Goal: Answer question/provide support

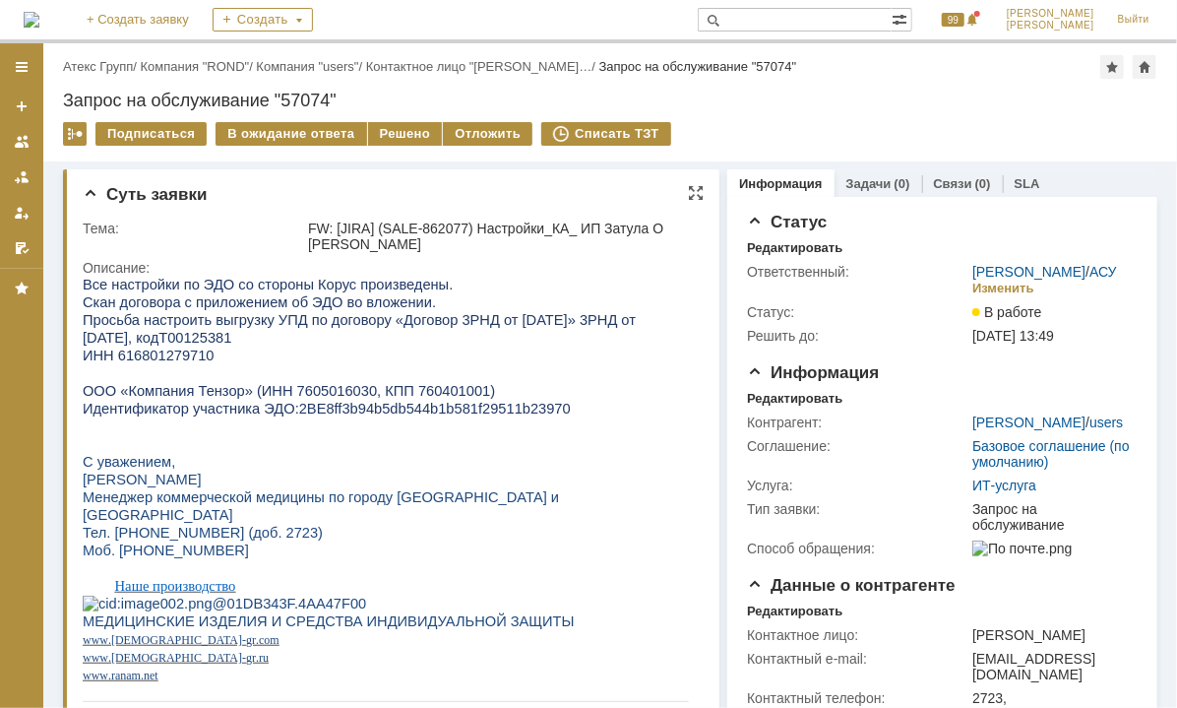
click at [184, 354] on span "ИНН 616801279710" at bounding box center [148, 355] width 132 height 16
copy span "616801279710"
drag, startPoint x: 280, startPoint y: 414, endPoint x: 529, endPoint y: 410, distance: 249.1
click at [529, 410] on p "Идентификатор участника ЭДО: 2BE8ff3b94b5db544b1b581f29511b23970" at bounding box center [385, 408] width 606 height 18
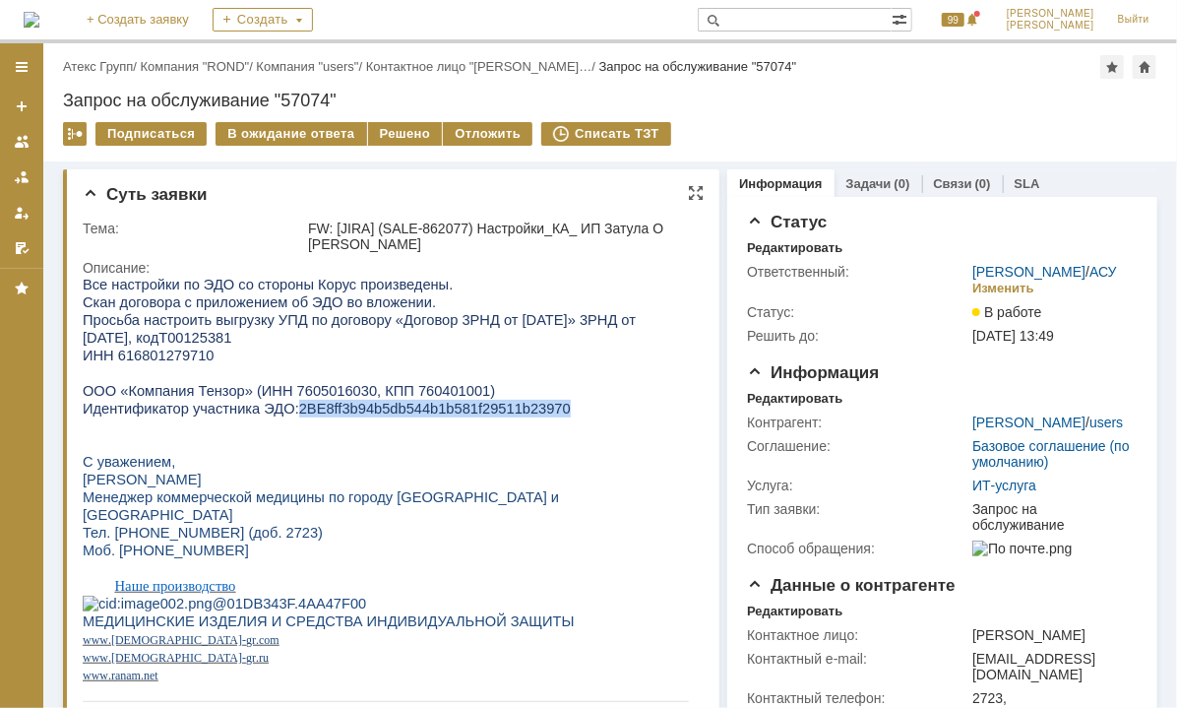
drag, startPoint x: 525, startPoint y: 410, endPoint x: 513, endPoint y: 414, distance: 12.5
copy span "2BE8ff3b94b5db544b1b581f29511b23970"
click at [428, 136] on div "Решено" at bounding box center [405, 134] width 75 height 24
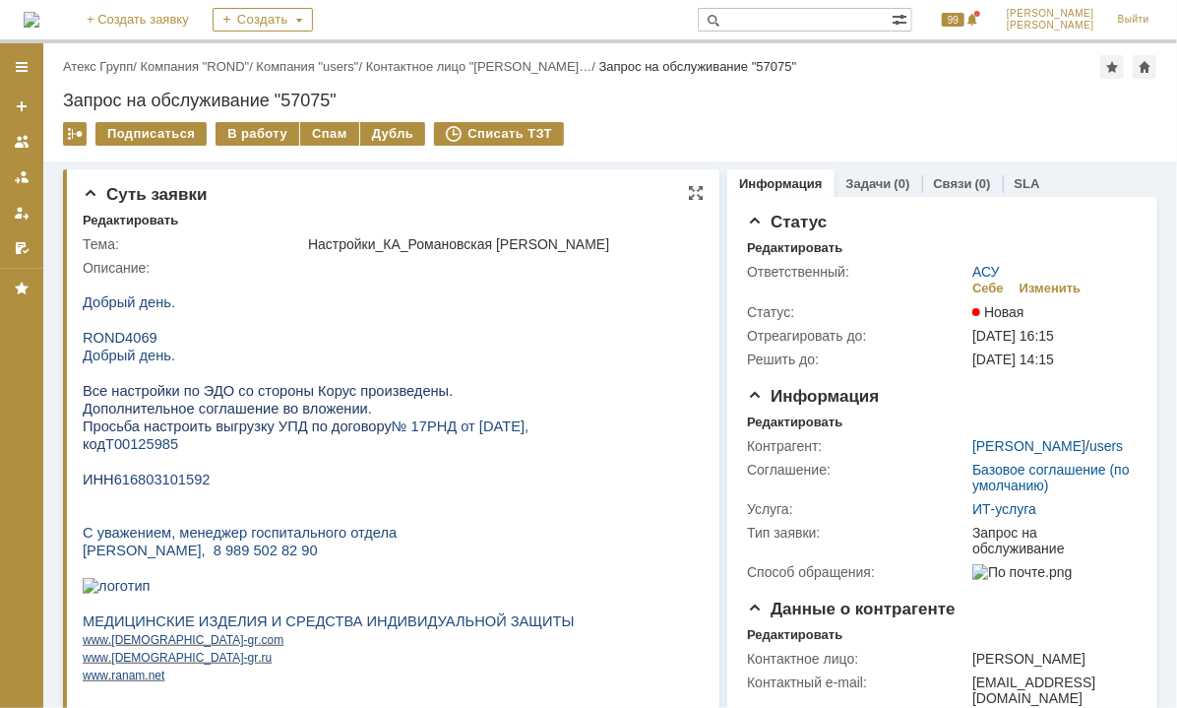
click at [184, 483] on span "616803101592" at bounding box center [161, 479] width 96 height 16
copy span "616803101592"
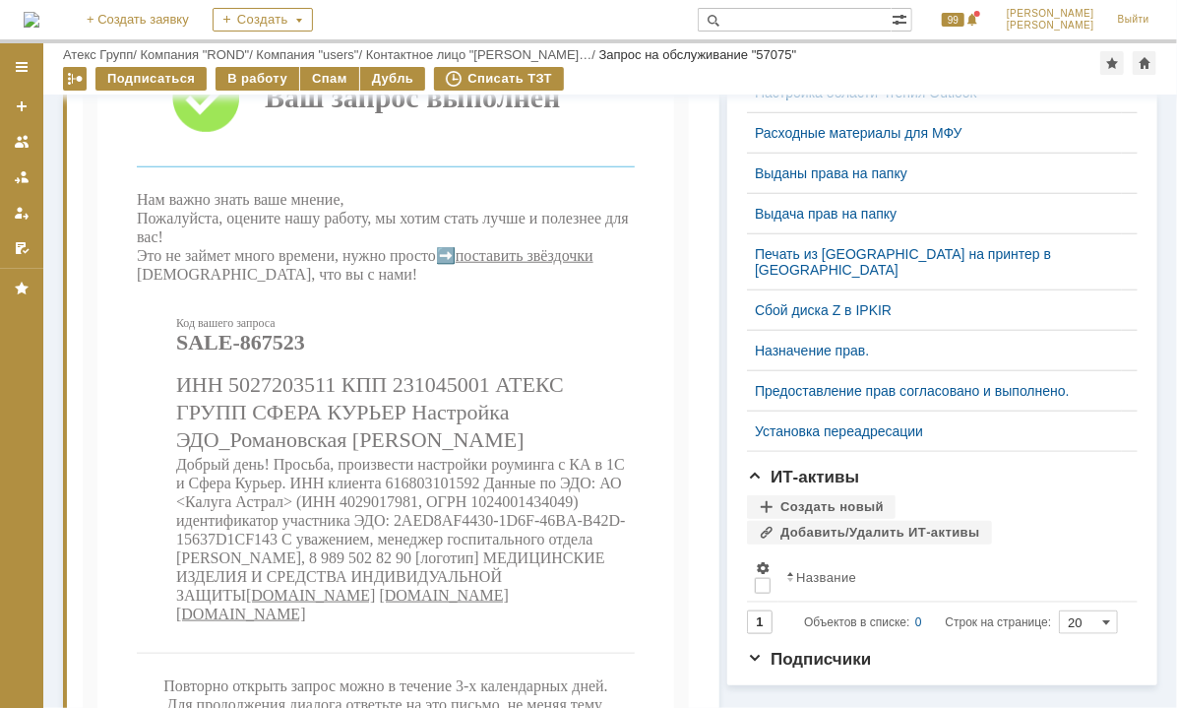
scroll to position [1043, 0]
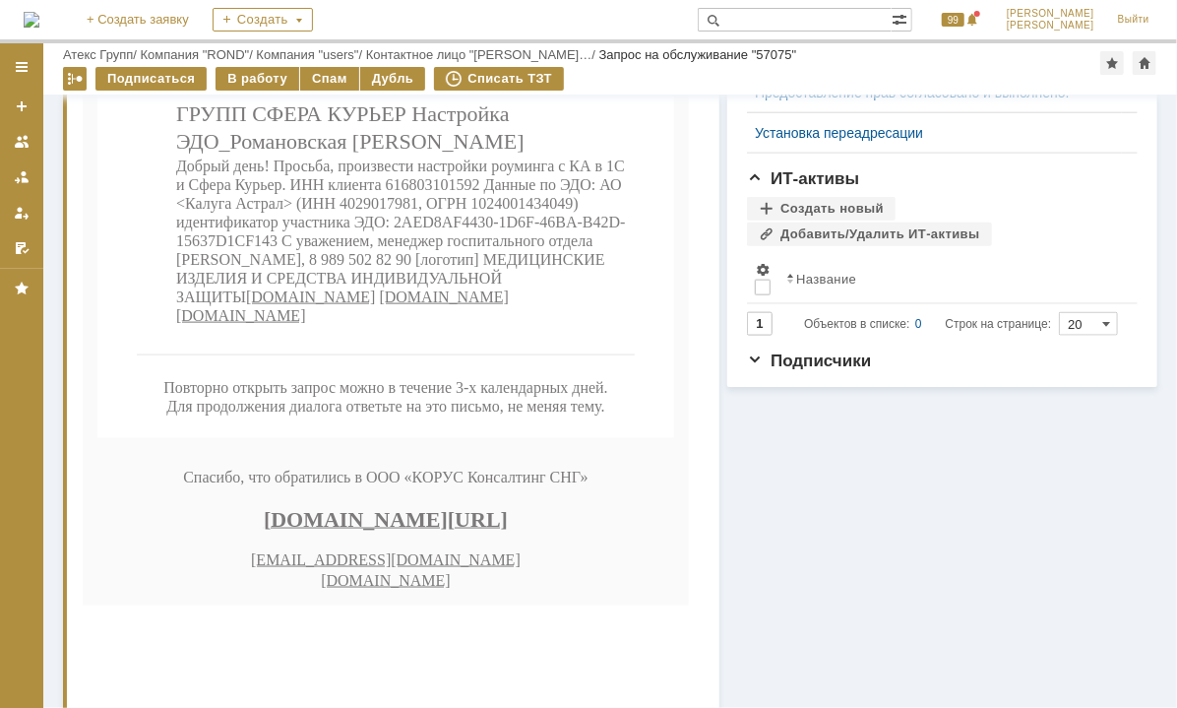
click at [391, 306] on span "Добрый день! Просьба, произвести настройки роуминга с КА в 1С и Сфера Курьер. И…" at bounding box center [400, 232] width 450 height 148
drag, startPoint x: 394, startPoint y: 354, endPoint x: 273, endPoint y: 366, distance: 121.7
click at [273, 306] on span "Добрый день! Просьба, произвести настройки роуминга с КА в 1С и Сфера Курьер. И…" at bounding box center [400, 232] width 450 height 148
copy span "2AED8AF4430-1D6F-46BA-B42D-15637D1CF143"
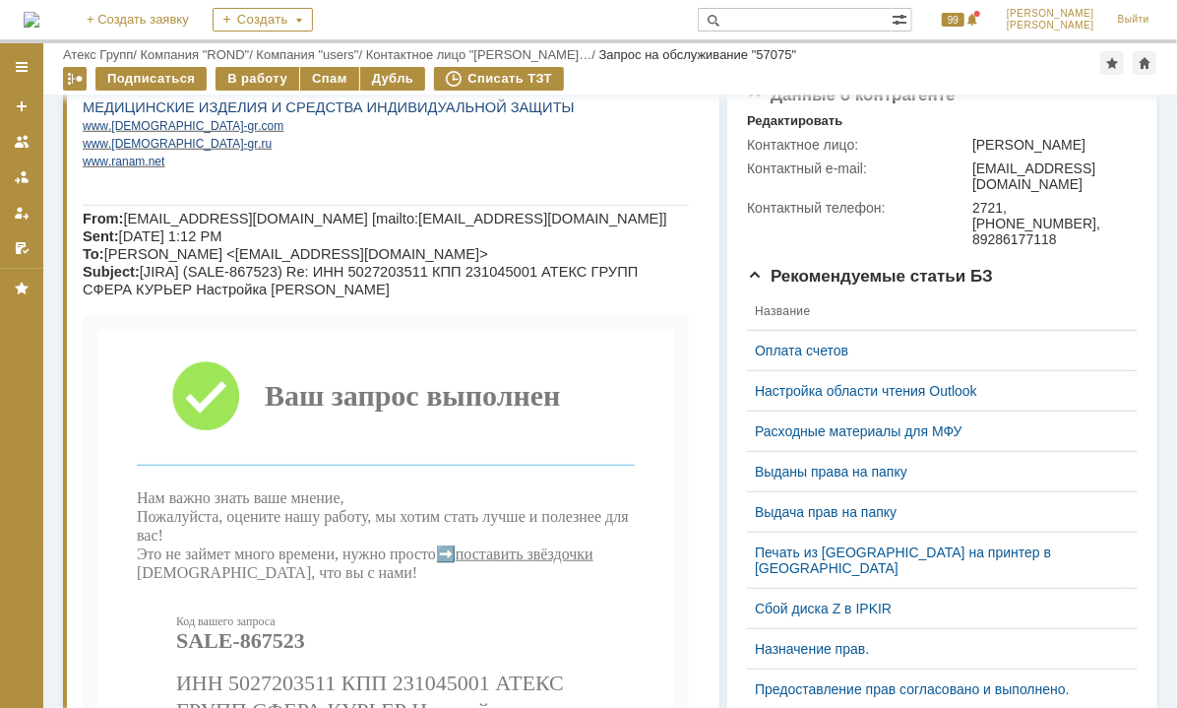
scroll to position [0, 0]
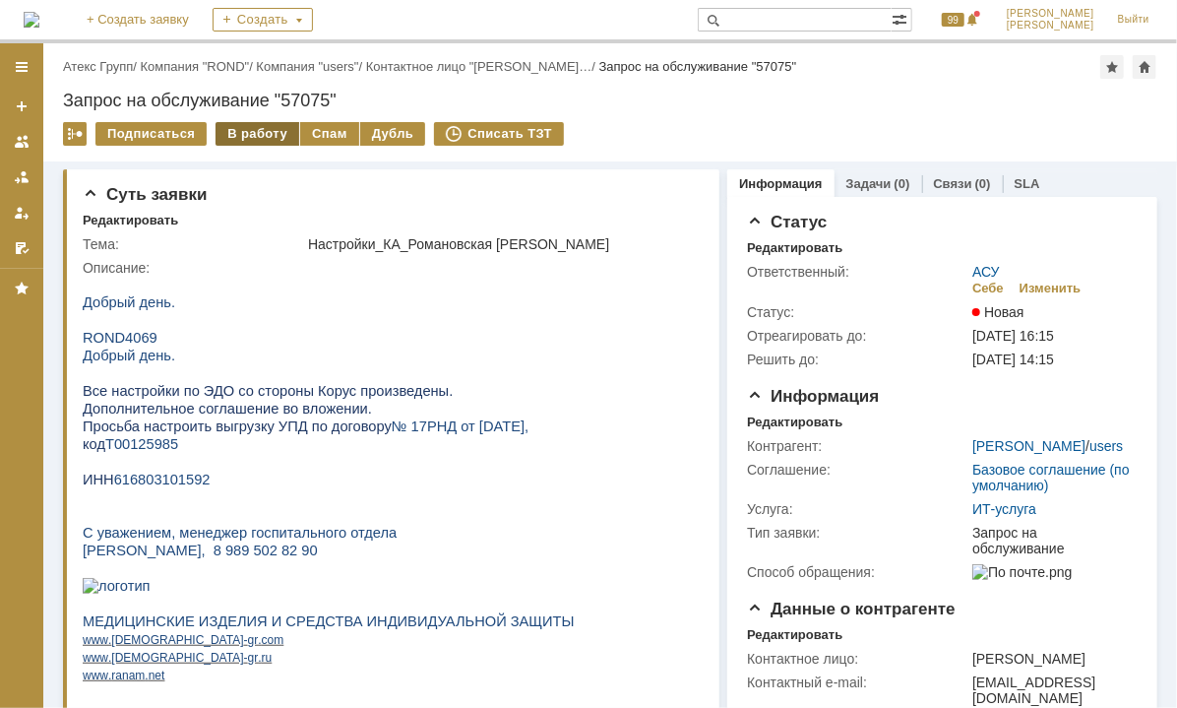
click at [274, 134] on div "В работу" at bounding box center [258, 134] width 84 height 24
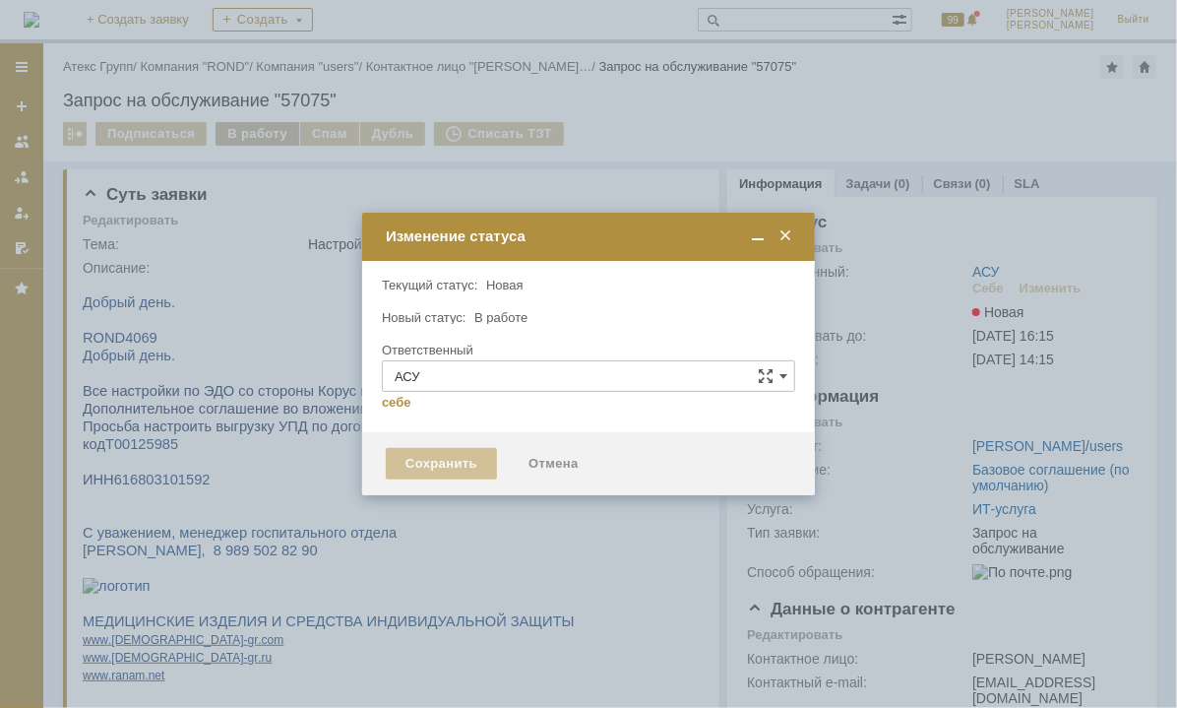
type input "[PERSON_NAME]"
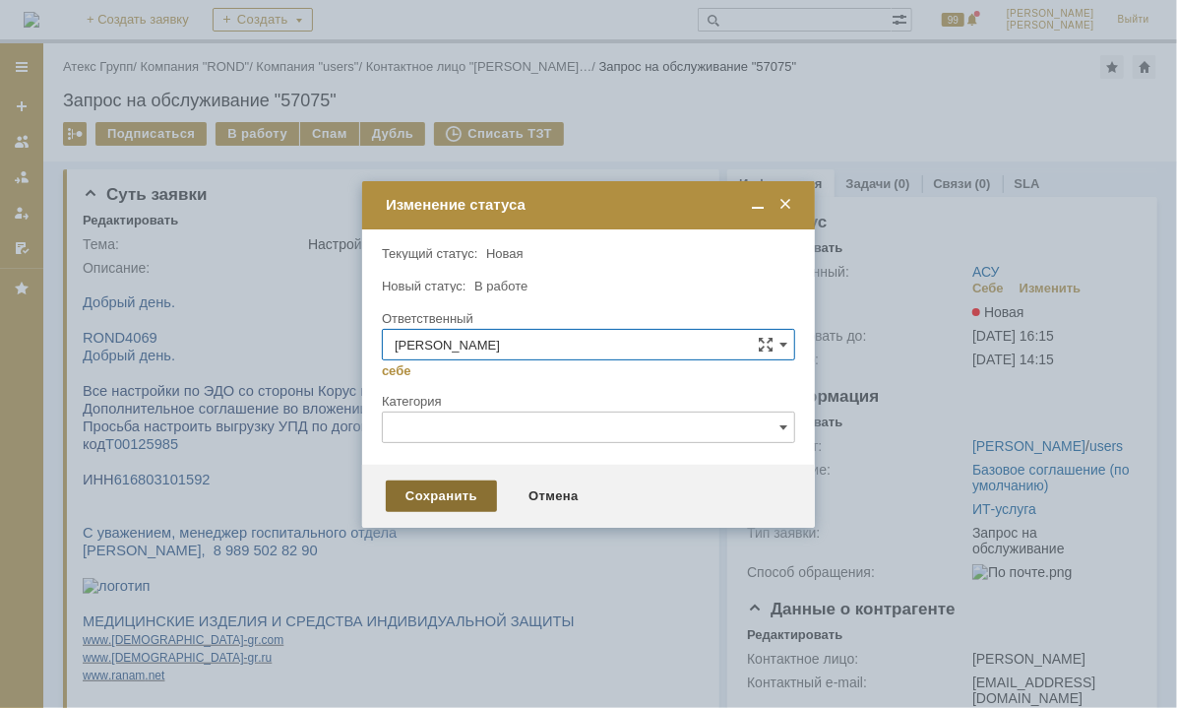
click at [470, 503] on div "Сохранить" at bounding box center [441, 496] width 111 height 32
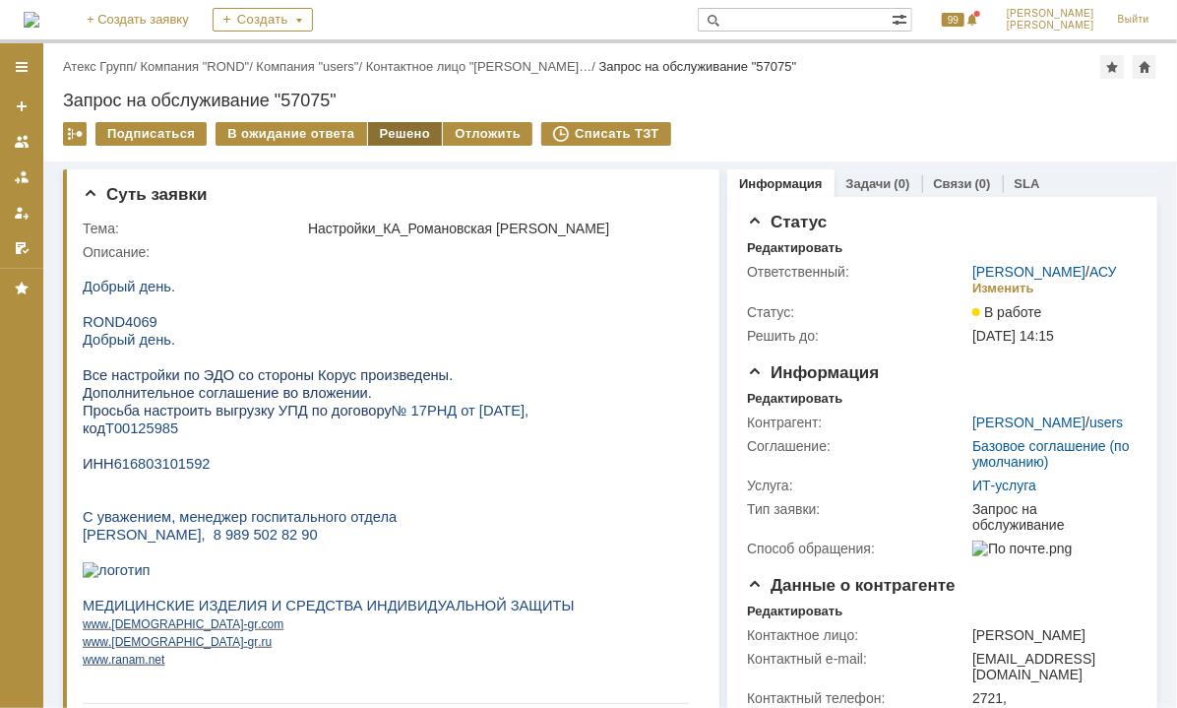
click at [384, 135] on div "Решено" at bounding box center [405, 134] width 75 height 24
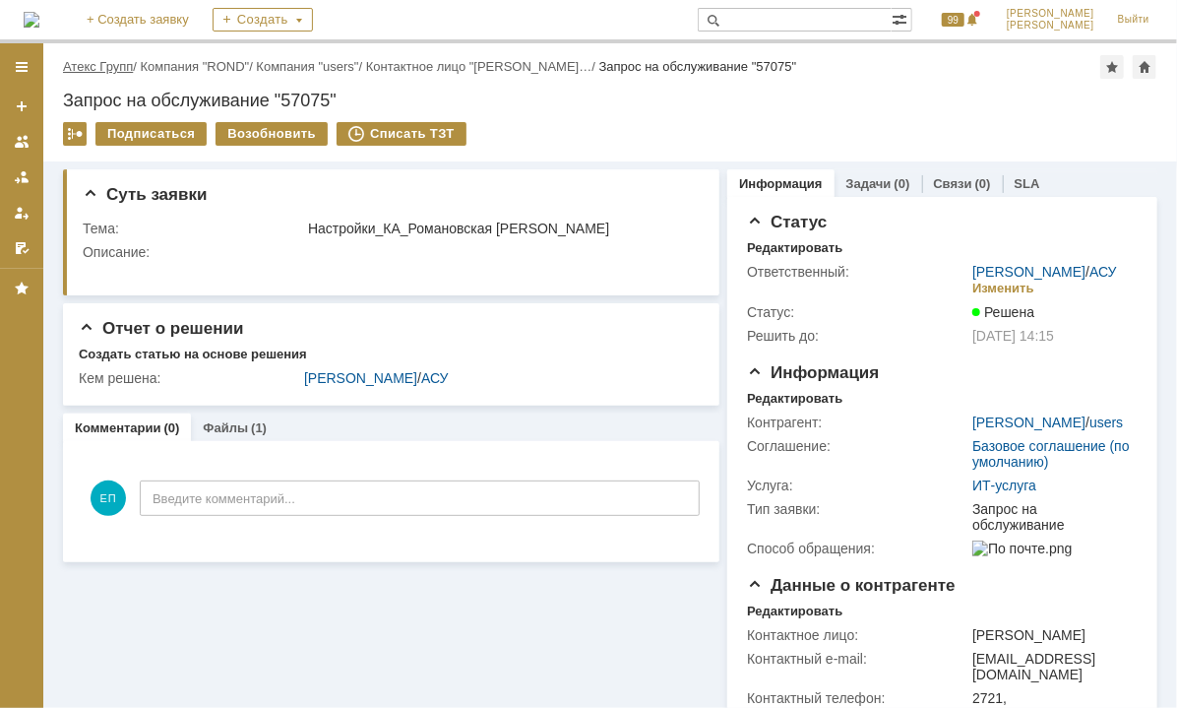
click at [118, 71] on link "Атекс Групп" at bounding box center [98, 66] width 70 height 15
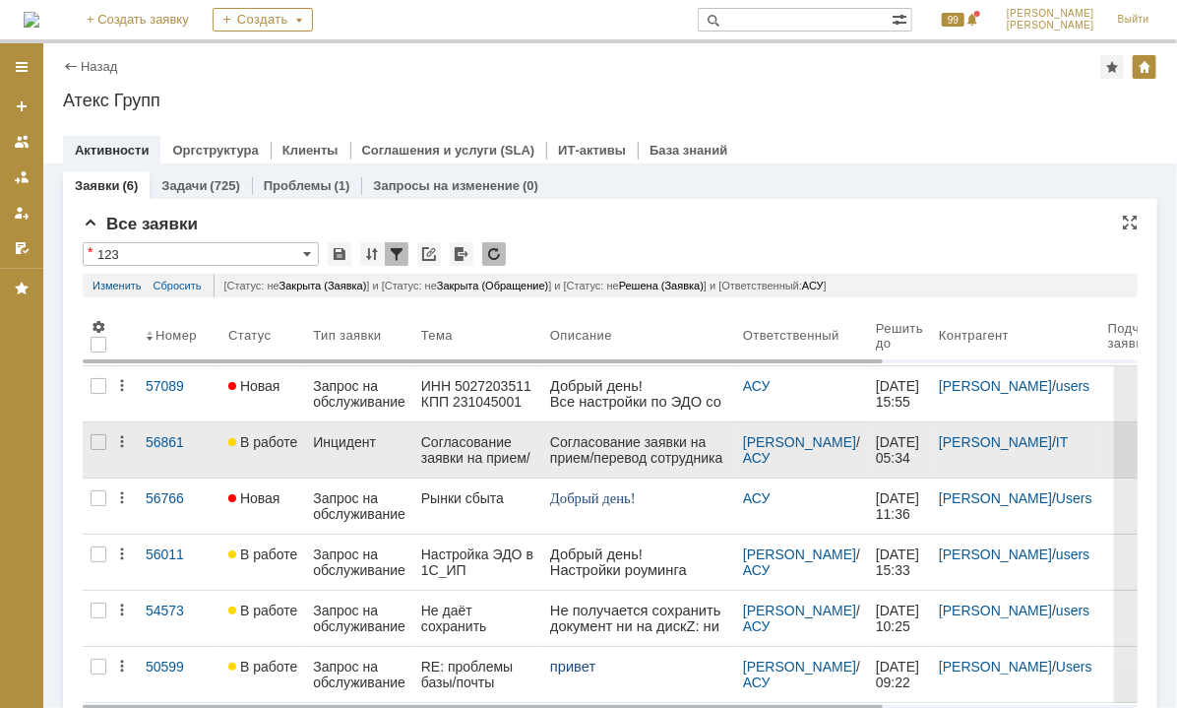
click at [596, 451] on div "Согласование заявки на прием/перевод сотрудника № 00000000113 от 12.08.2025 11:…" at bounding box center [637, 559] width 177 height 252
click at [347, 442] on div "Инцидент" at bounding box center [359, 442] width 93 height 16
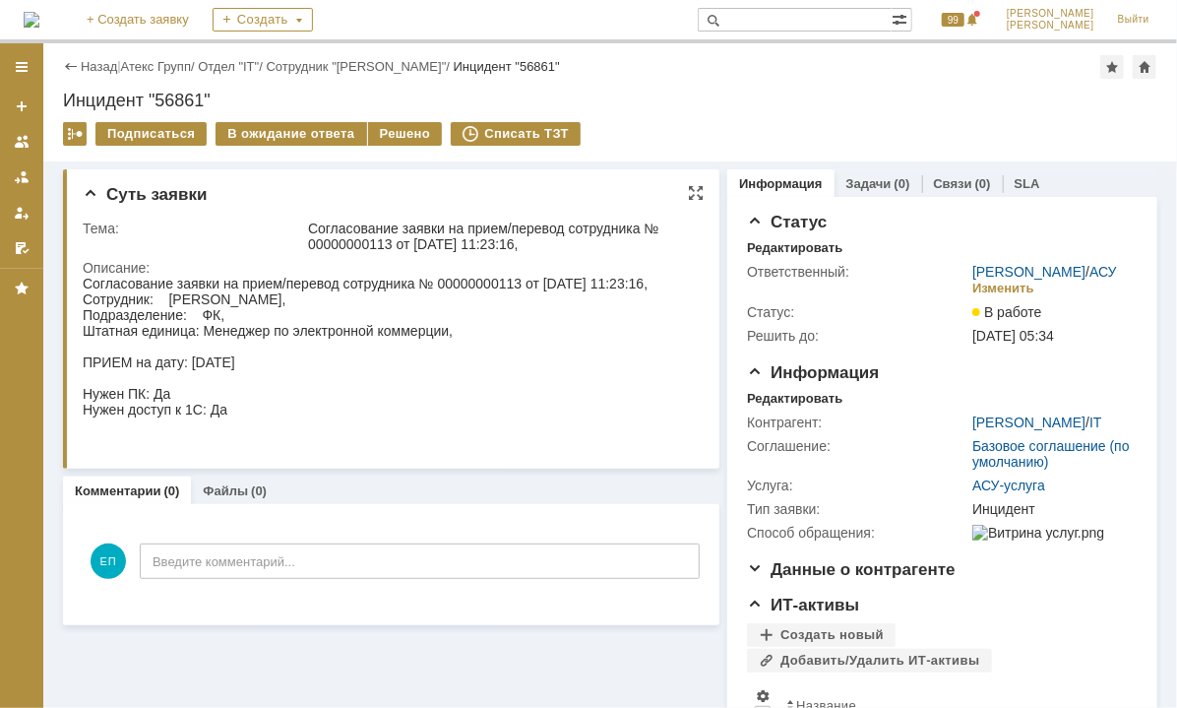
drag, startPoint x: 167, startPoint y: 294, endPoint x: 338, endPoint y: 302, distance: 170.5
click at [338, 302] on div "Согласование заявки на прием/перевод сотрудника № 00000000113 от 12.08.2025 11:…" at bounding box center [364, 354] width 565 height 158
copy div "Игнатьева Елена Юрьевна"
